Goal: Task Accomplishment & Management: Use online tool/utility

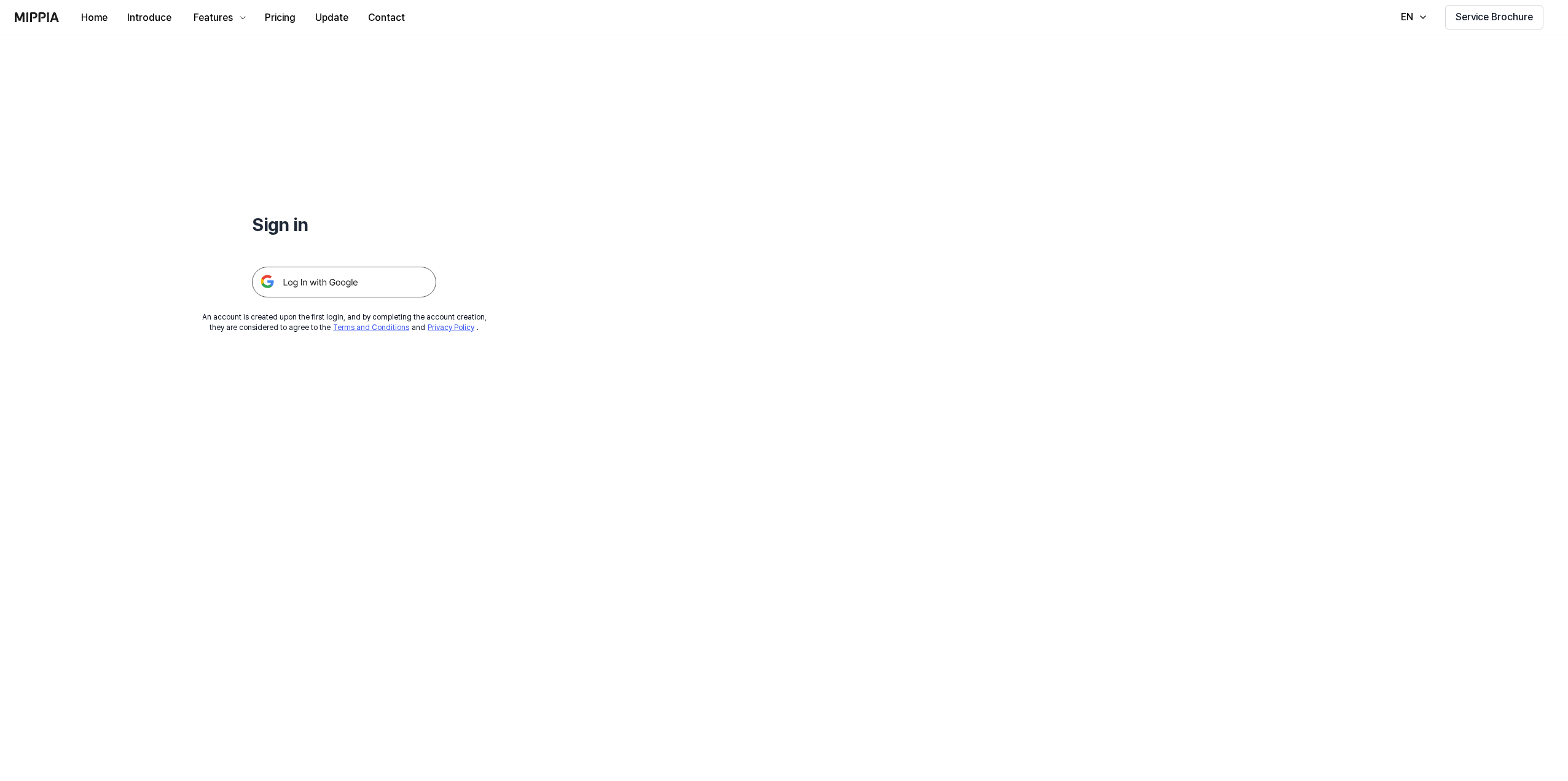
click at [372, 283] on img at bounding box center [344, 281] width 184 height 31
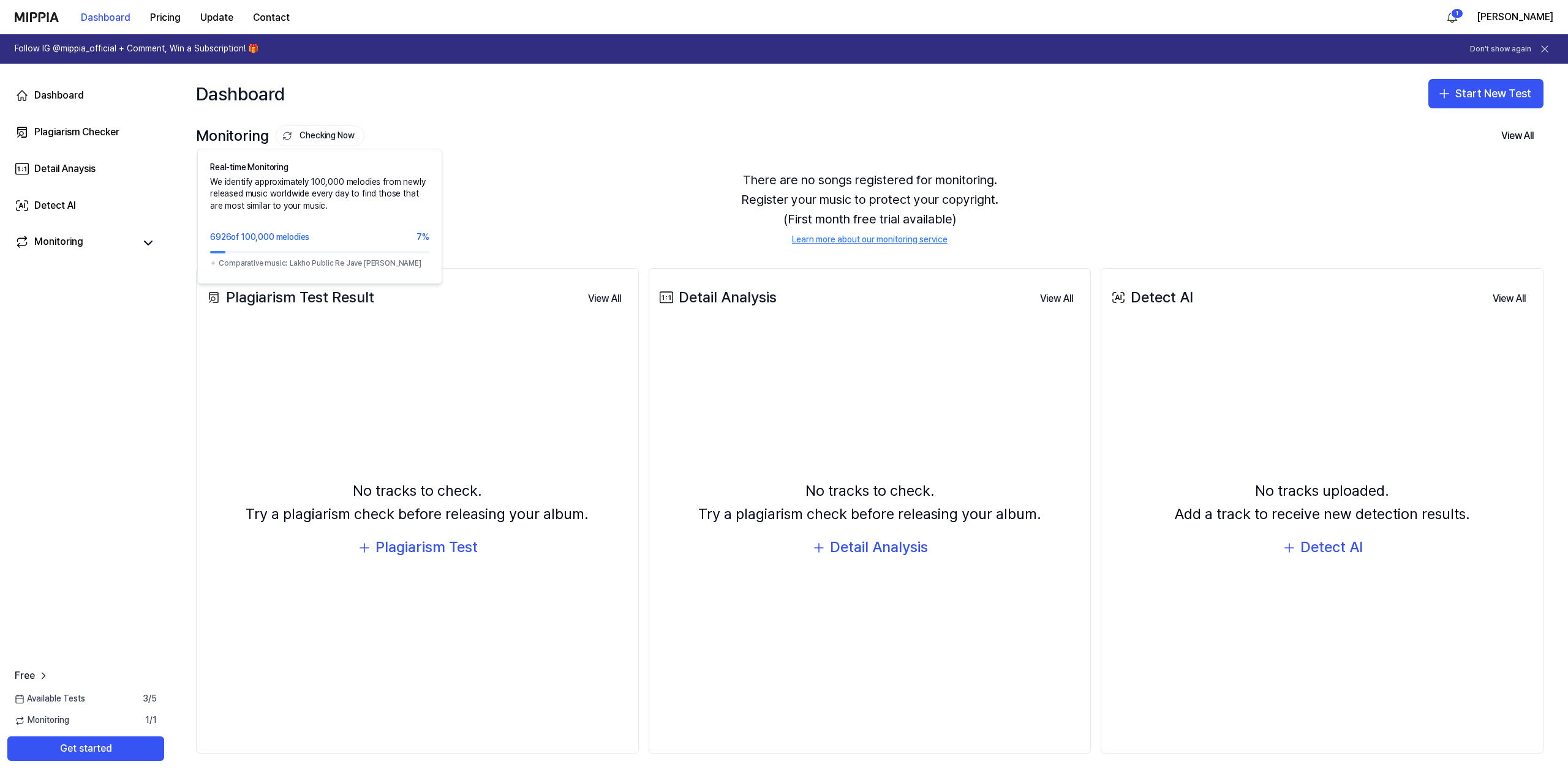
click at [309, 133] on button "Checking Now" at bounding box center [320, 136] width 89 height 21
